Goal: Find specific page/section: Find specific page/section

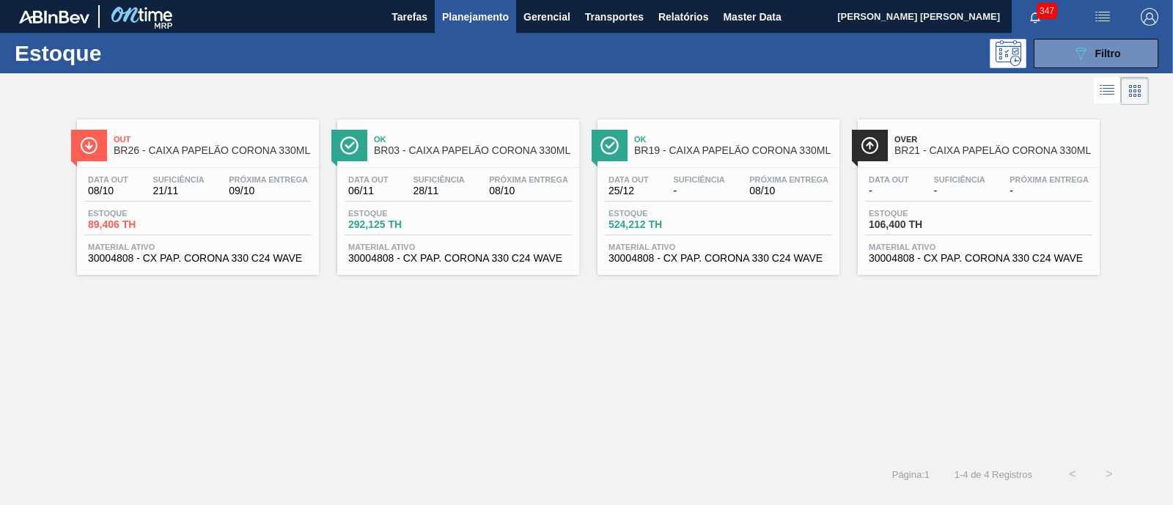
scroll to position [91, 0]
click at [732, 20] on span "Master Data" at bounding box center [752, 17] width 58 height 18
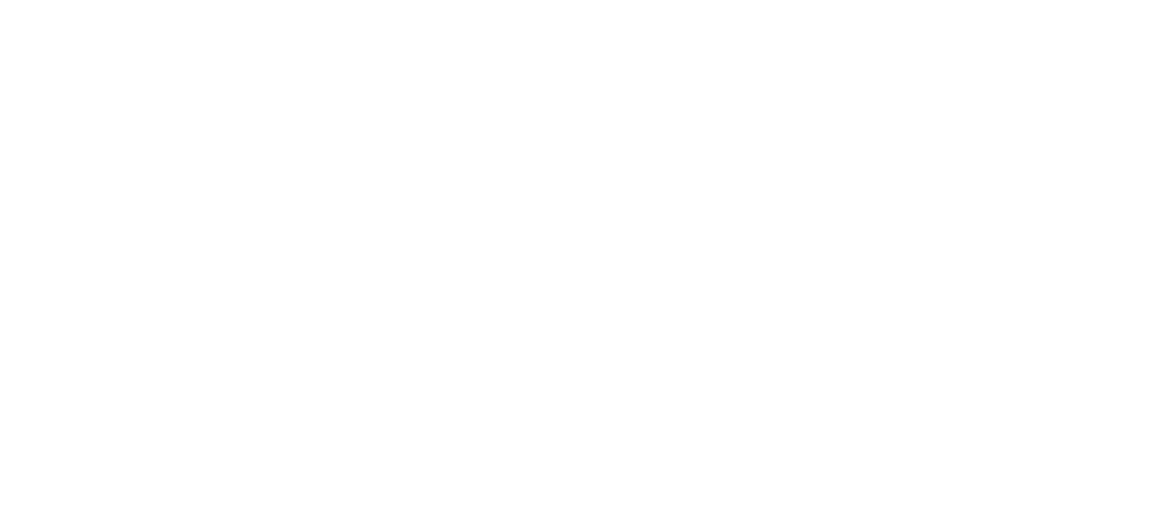
click at [353, 0] on html at bounding box center [586, 0] width 1173 height 0
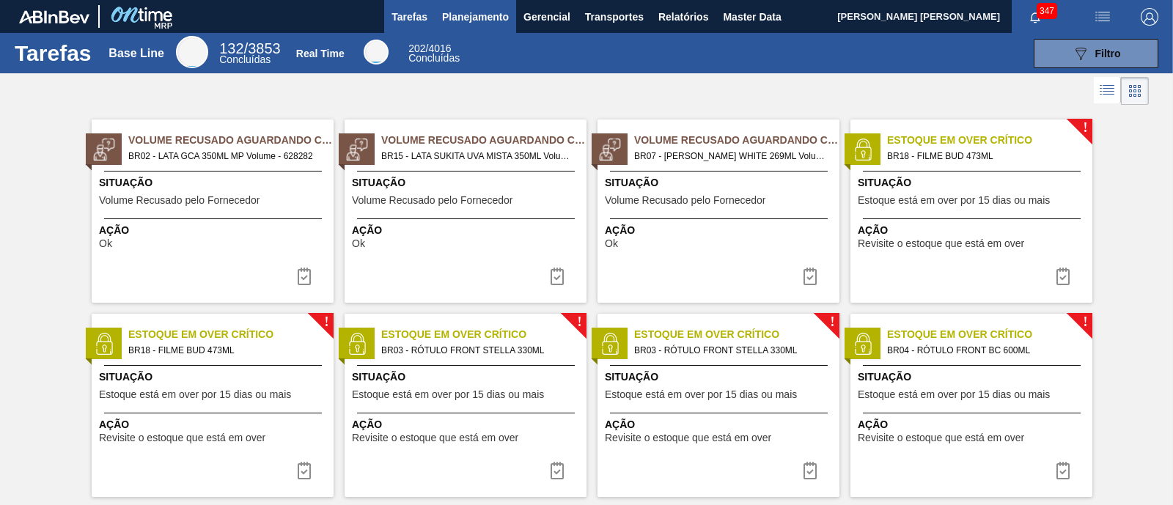
click at [491, 21] on span "Planejamento" at bounding box center [475, 17] width 67 height 18
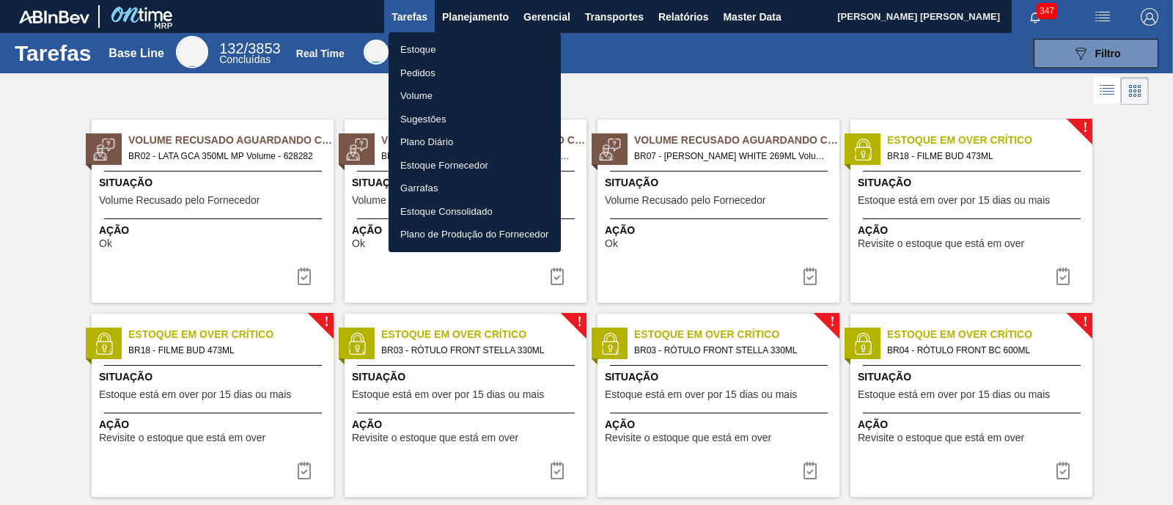
click at [469, 46] on li "Estoque" at bounding box center [475, 49] width 172 height 23
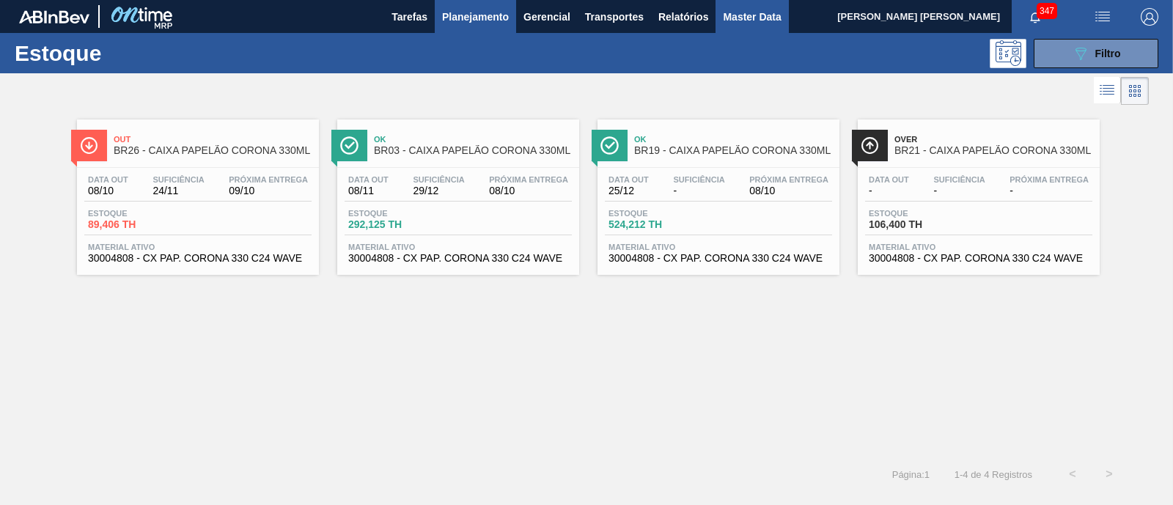
click at [784, 15] on button "Master Data" at bounding box center [752, 16] width 73 height 33
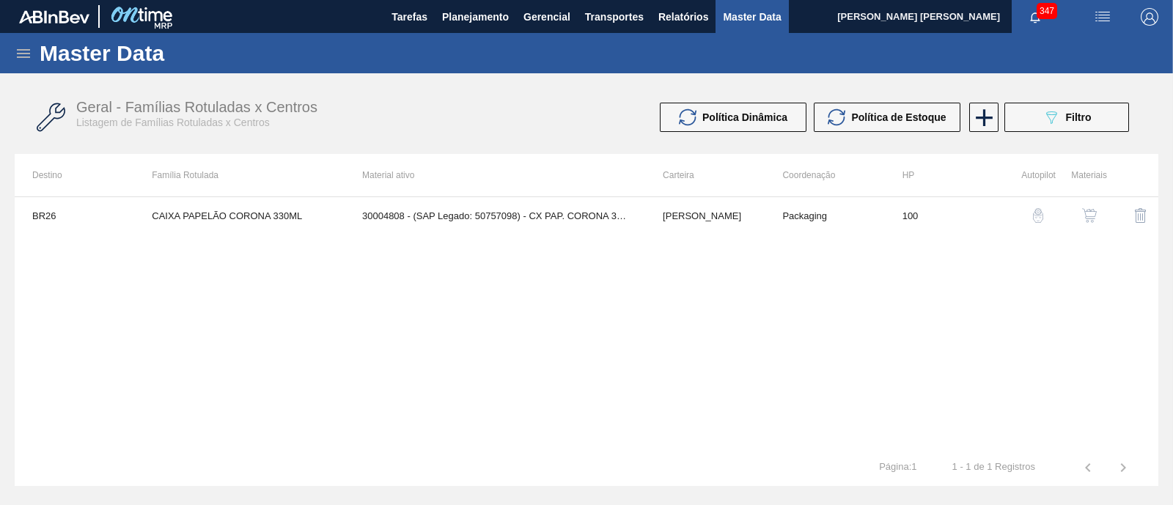
click at [26, 54] on icon at bounding box center [24, 54] width 18 height 18
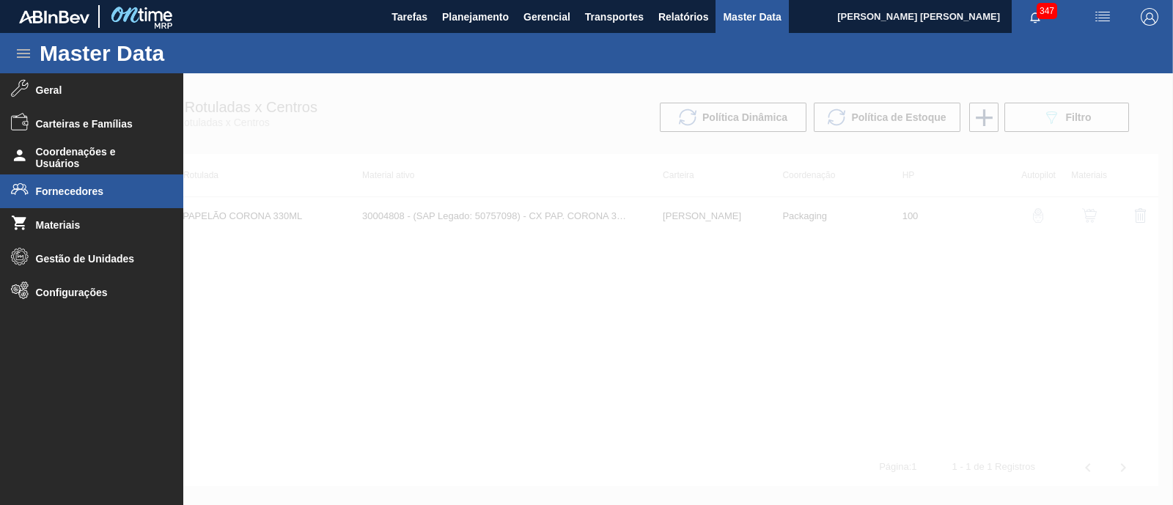
click at [87, 196] on span "Fornecedores" at bounding box center [96, 192] width 121 height 12
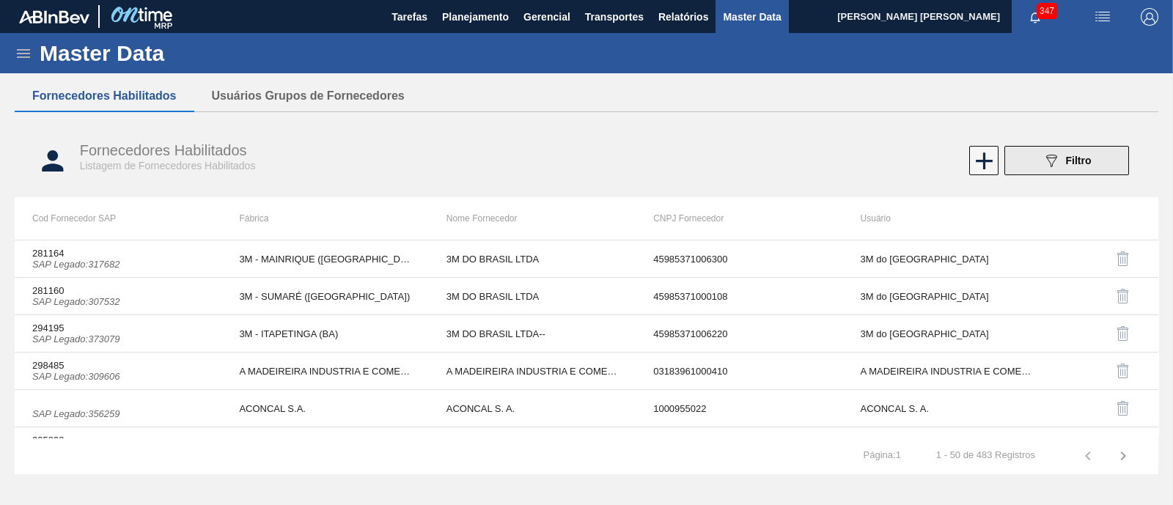
click at [1051, 164] on icon "089F7B8B-B2A5-4AFE-B5C0-19BA573D28AC" at bounding box center [1052, 161] width 18 height 18
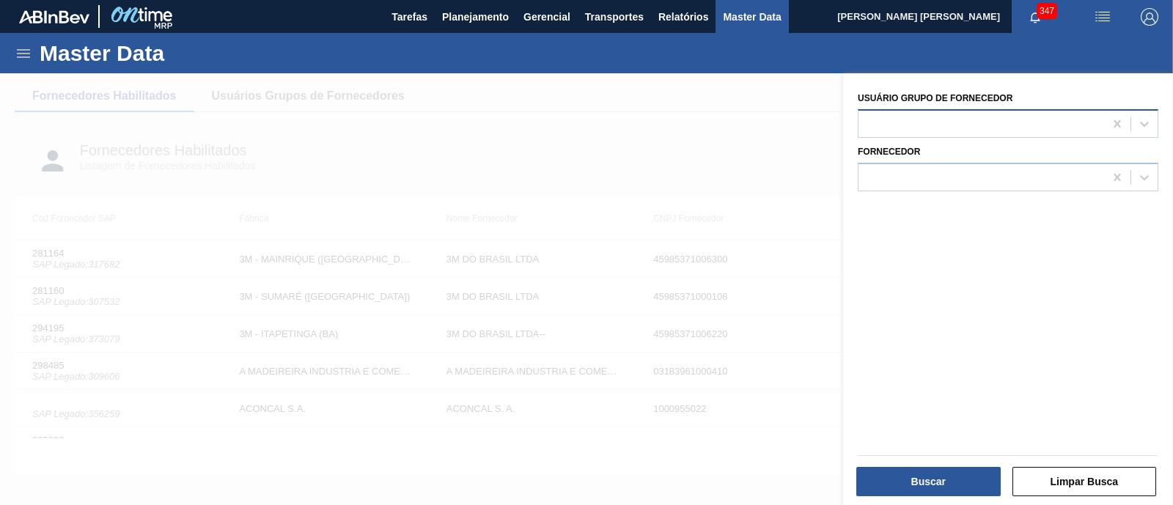
click at [948, 124] on div at bounding box center [982, 123] width 246 height 21
type Fornecedor "m"
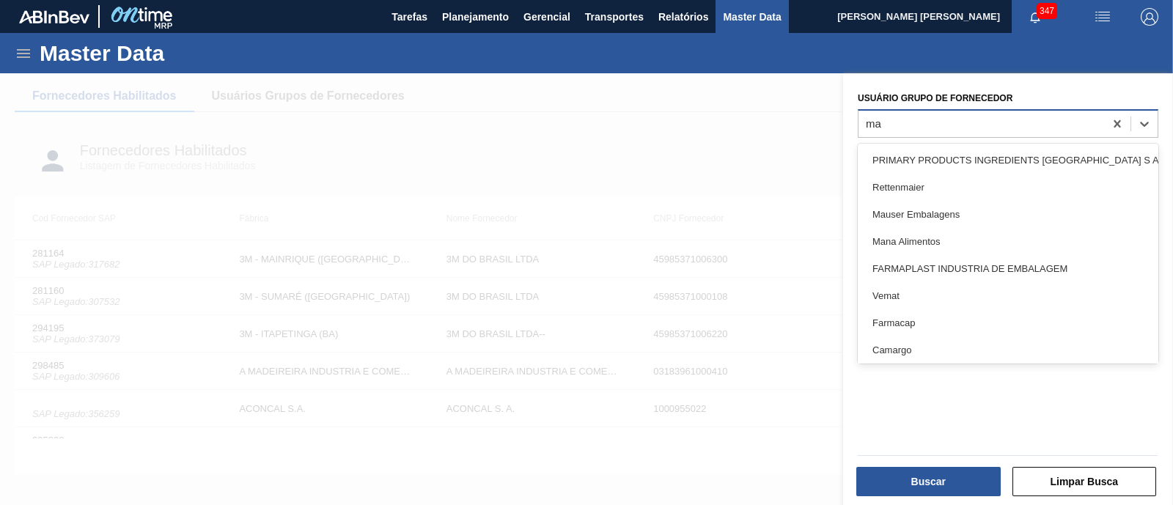
type Fornecedor "m"
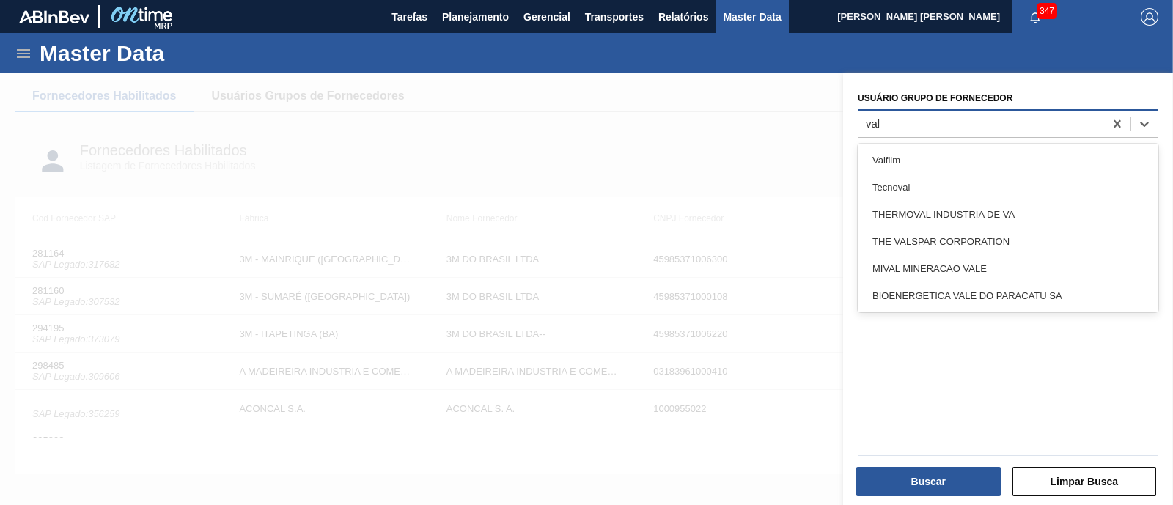
type Fornecedor "valf"
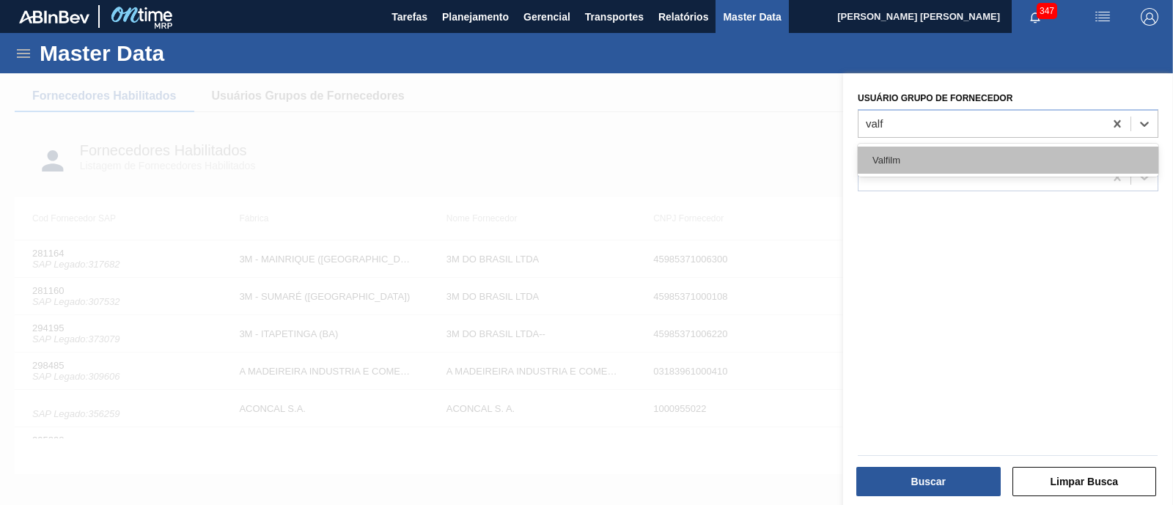
click at [927, 166] on div "Valfilm" at bounding box center [1008, 160] width 301 height 27
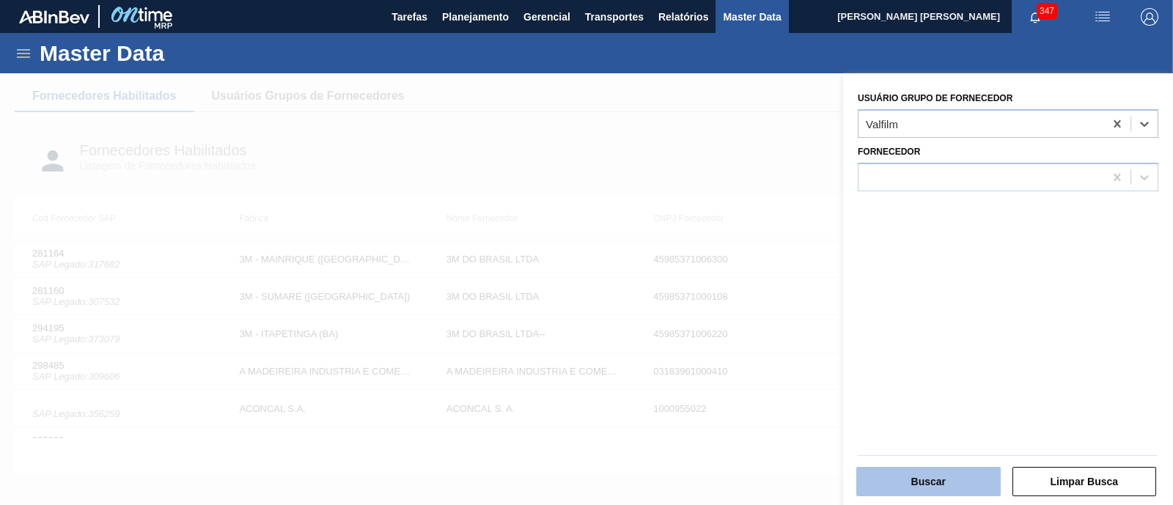
click at [888, 493] on button "Buscar" at bounding box center [928, 481] width 144 height 29
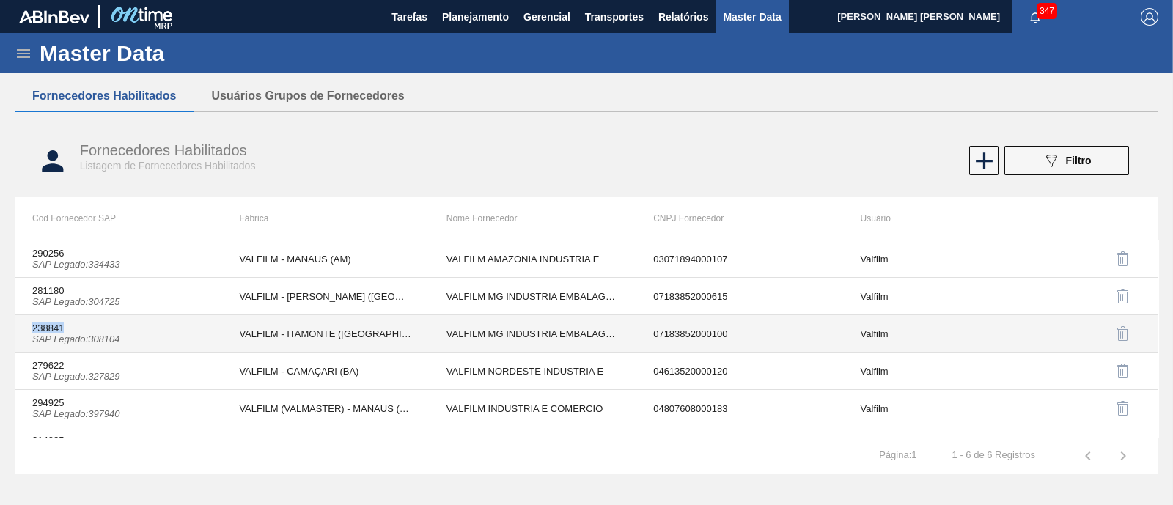
drag, startPoint x: 30, startPoint y: 326, endPoint x: 66, endPoint y: 326, distance: 35.9
click at [66, 326] on td "238841 SAP Legado : 308104" at bounding box center [118, 333] width 207 height 37
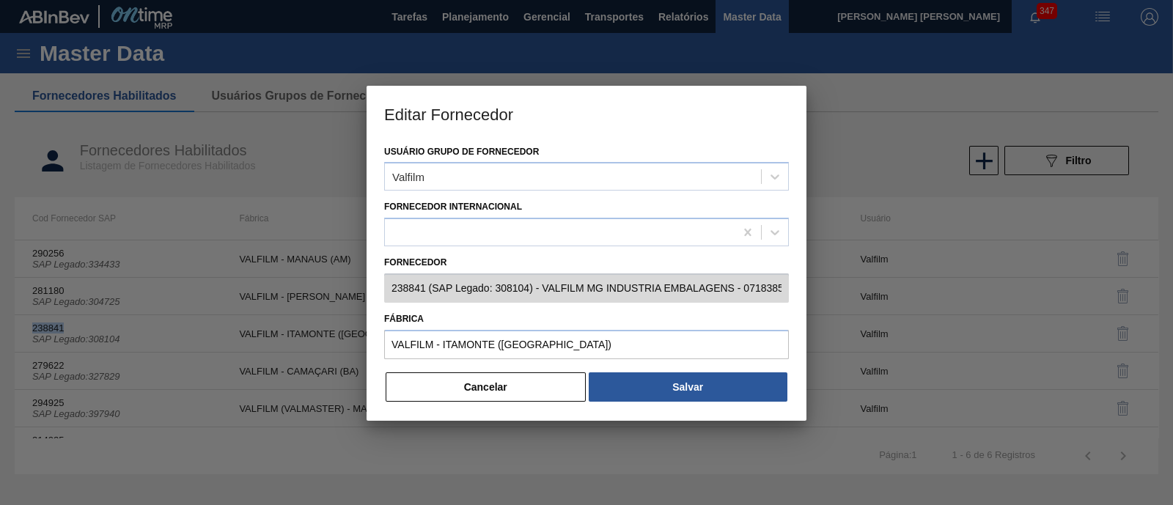
copy td "238841"
click at [521, 383] on button "Cancelar" at bounding box center [486, 386] width 200 height 29
